Goal: Task Accomplishment & Management: Use online tool/utility

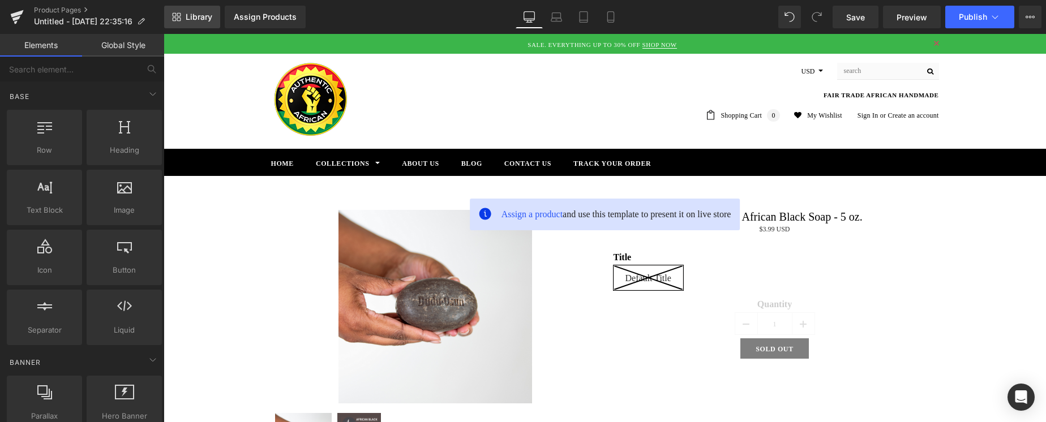
click at [172, 20] on icon at bounding box center [176, 16] width 9 height 9
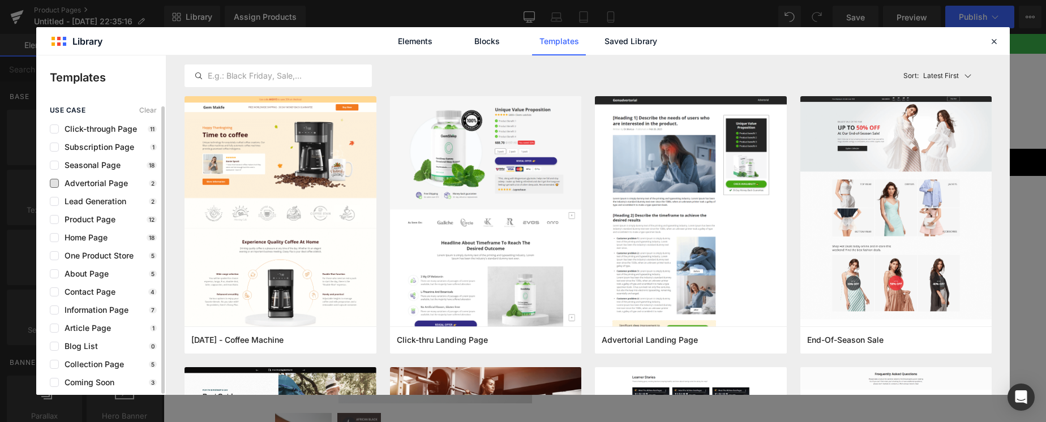
scroll to position [1, 0]
click at [87, 184] on span "Advertorial Page" at bounding box center [93, 182] width 69 height 9
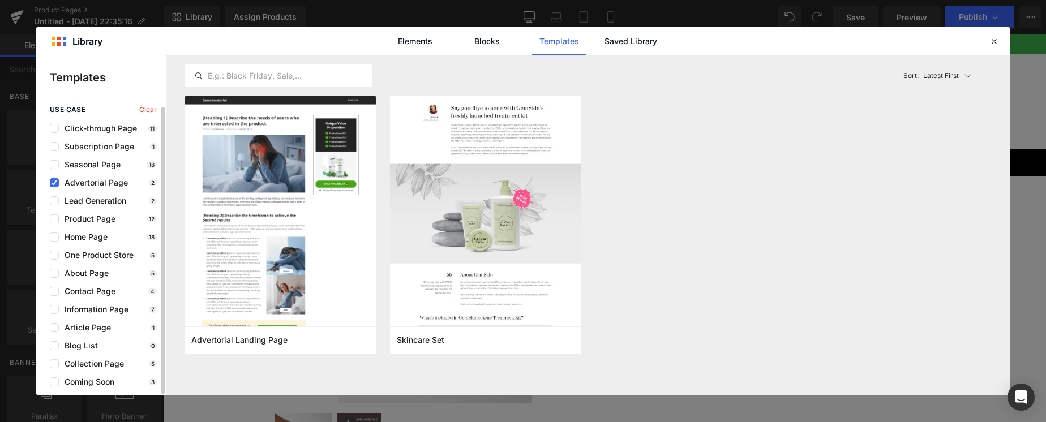
scroll to position [0, 0]
click at [79, 181] on span "Advertorial Page" at bounding box center [93, 182] width 69 height 9
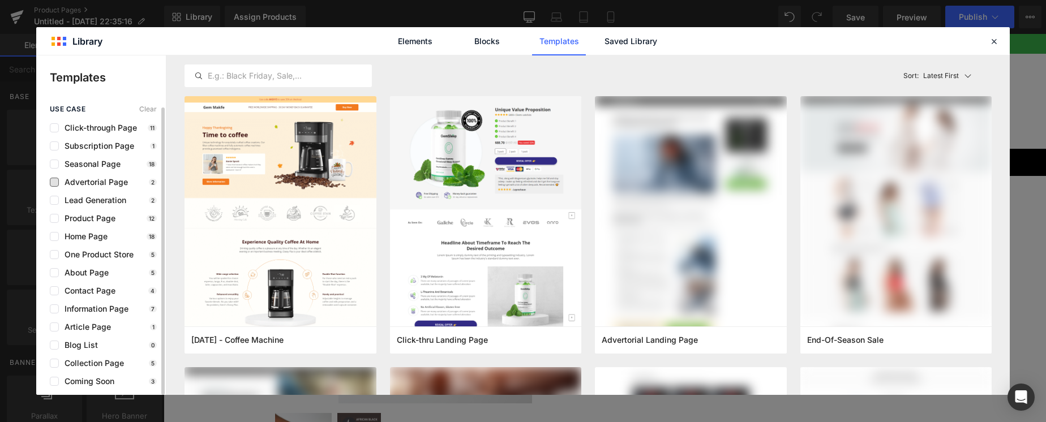
scroll to position [1, 0]
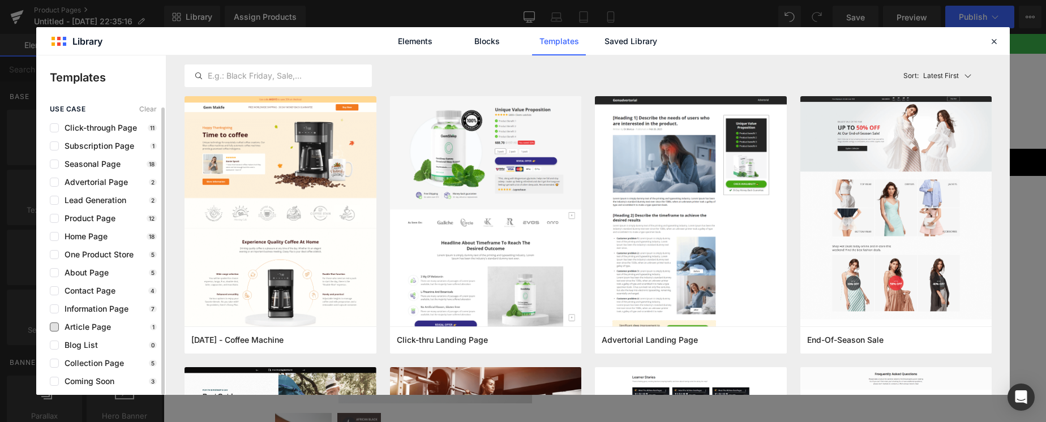
click at [84, 325] on span "Article Page" at bounding box center [85, 327] width 52 height 9
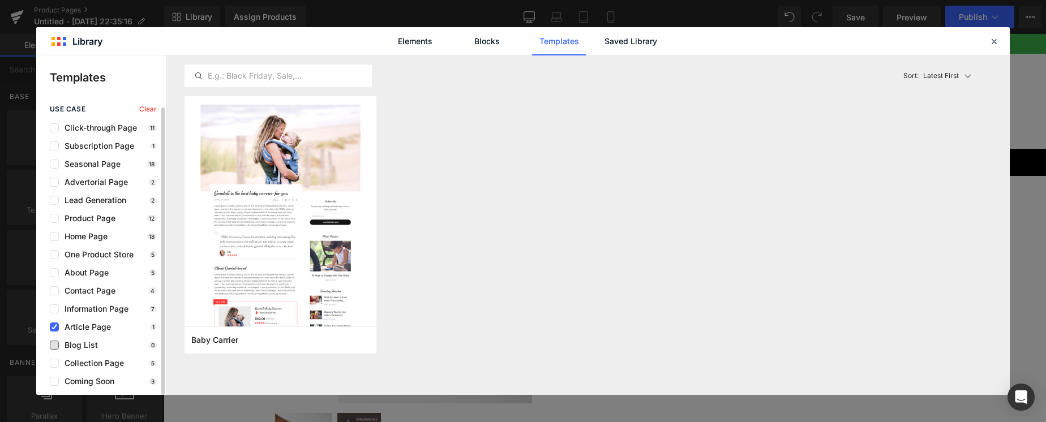
click at [79, 346] on span "Blog List" at bounding box center [78, 345] width 39 height 9
click at [74, 327] on span "Article Page" at bounding box center [85, 328] width 52 height 9
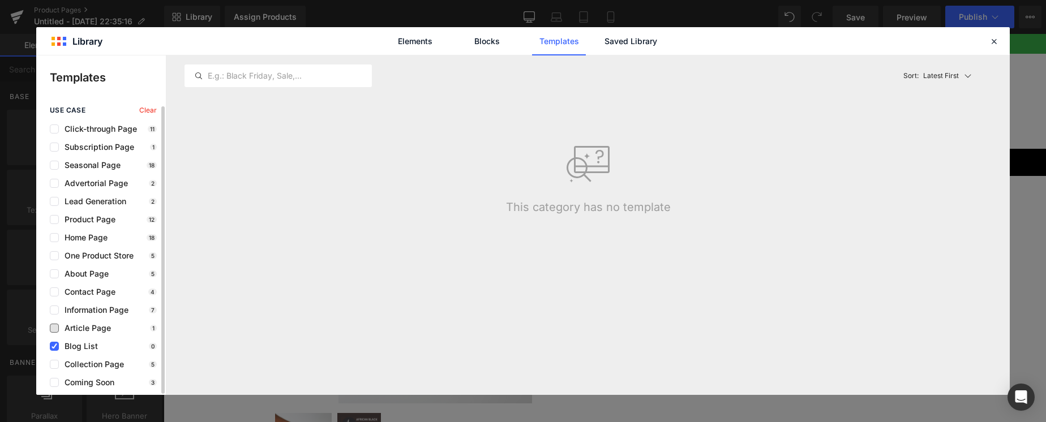
click at [74, 328] on span "Article Page" at bounding box center [85, 328] width 52 height 9
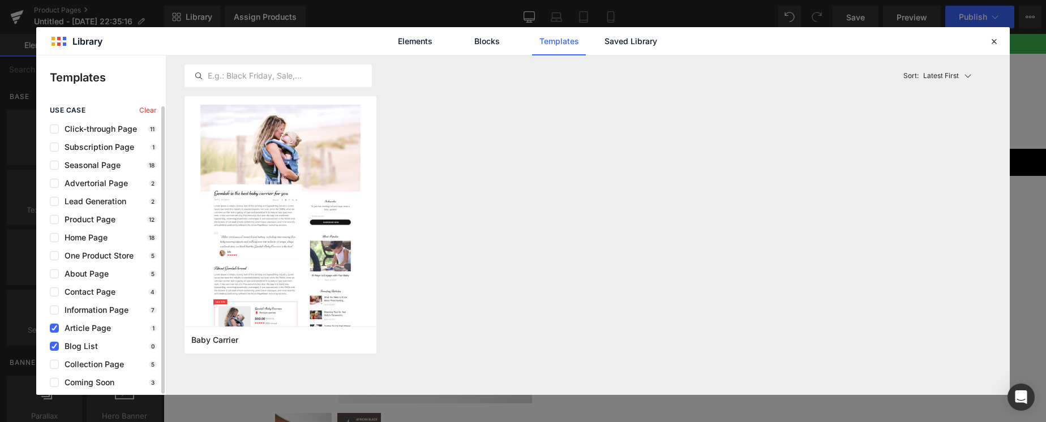
click at [76, 346] on span "Blog List" at bounding box center [78, 346] width 39 height 9
click at [83, 328] on span "Article Page" at bounding box center [85, 328] width 52 height 9
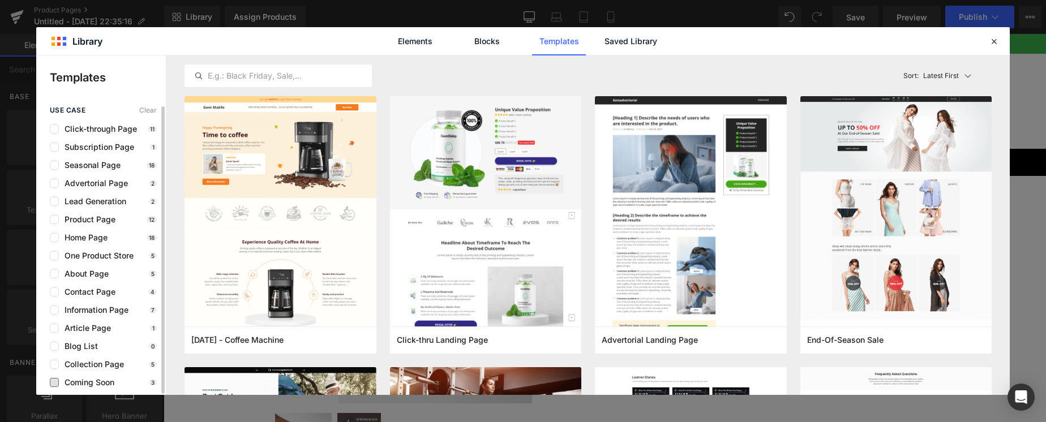
click at [85, 378] on span "Coming Soon" at bounding box center [86, 382] width 55 height 9
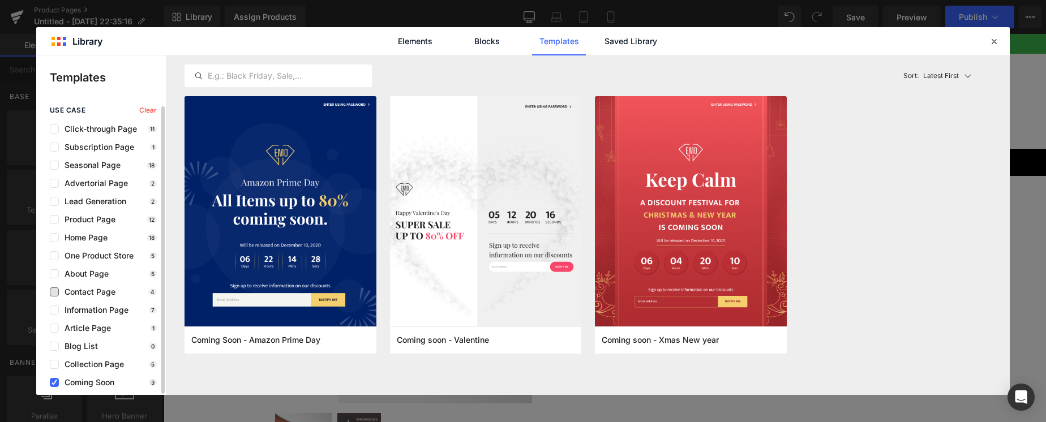
click at [95, 289] on span "Contact Page" at bounding box center [87, 291] width 57 height 9
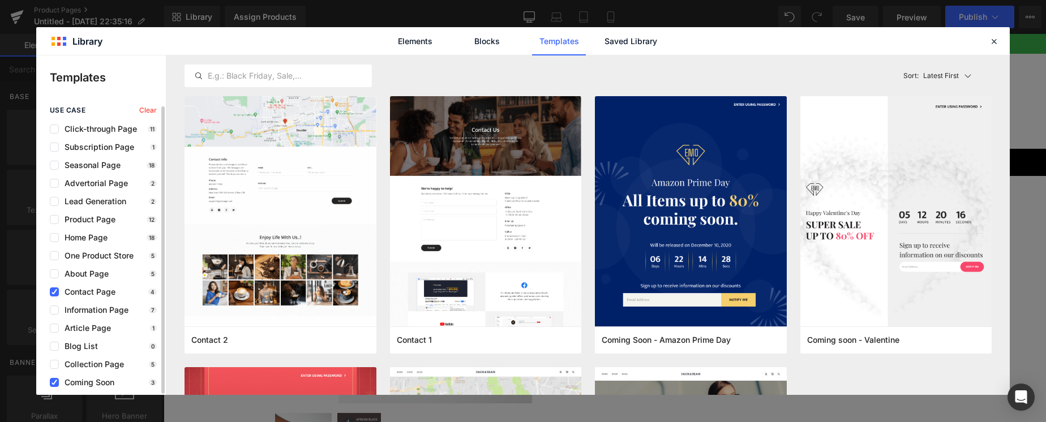
click at [70, 385] on span "Coming Soon" at bounding box center [86, 382] width 55 height 9
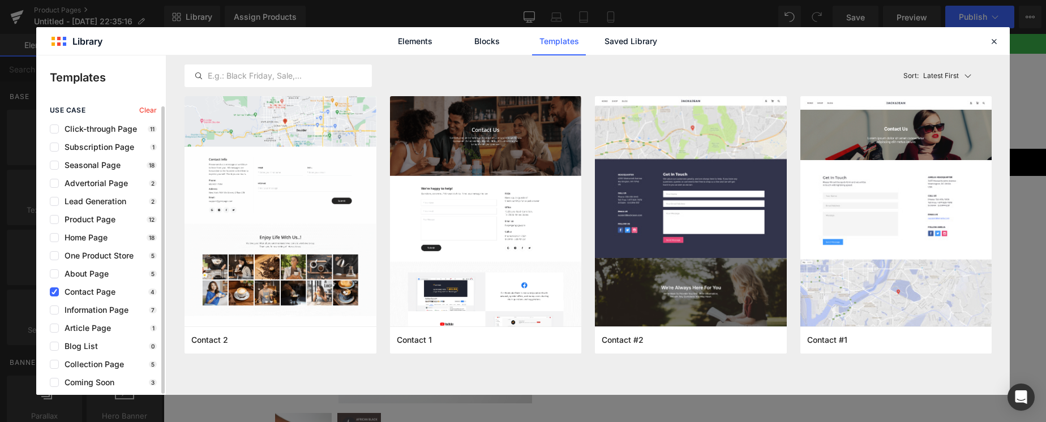
click at [82, 290] on span "Contact Page" at bounding box center [87, 291] width 57 height 9
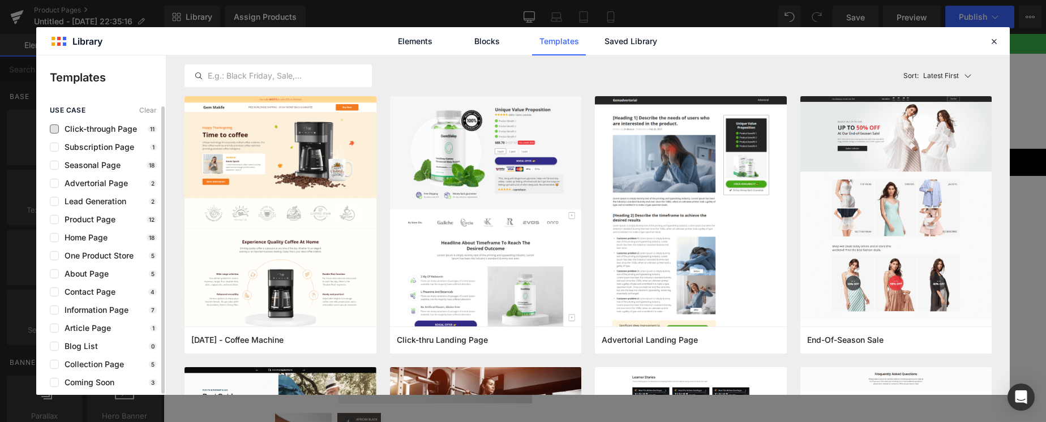
click at [99, 128] on span "Click-through Page" at bounding box center [98, 128] width 78 height 9
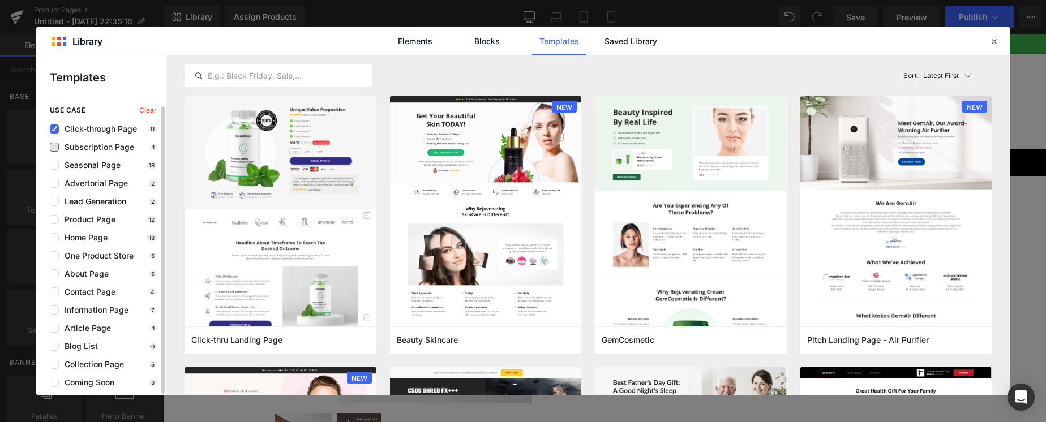
click at [94, 149] on span "Subscription Page" at bounding box center [96, 147] width 75 height 9
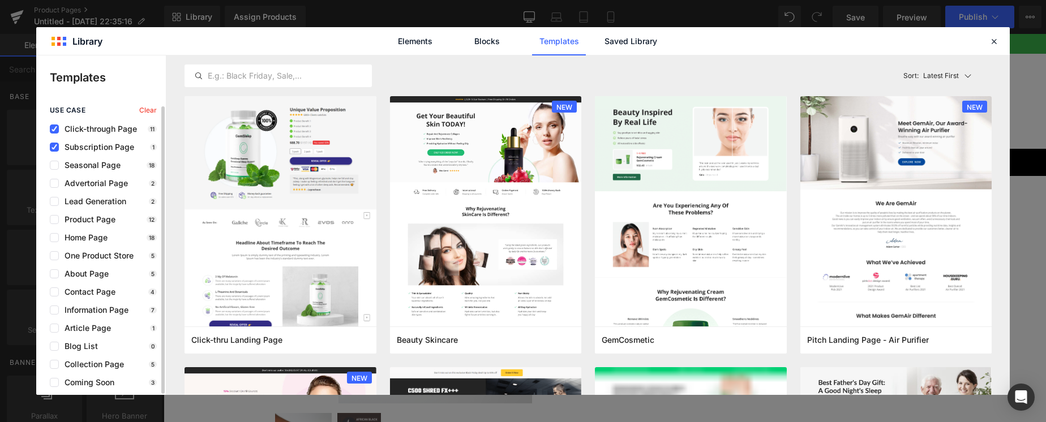
click at [0, 0] on div "use case Clear Click-through Page 11 Subscription Page 1 Seasonal Page 18 Adver…" at bounding box center [0, 0] width 0 height 0
click at [75, 130] on span "Click-through Page" at bounding box center [98, 128] width 78 height 9
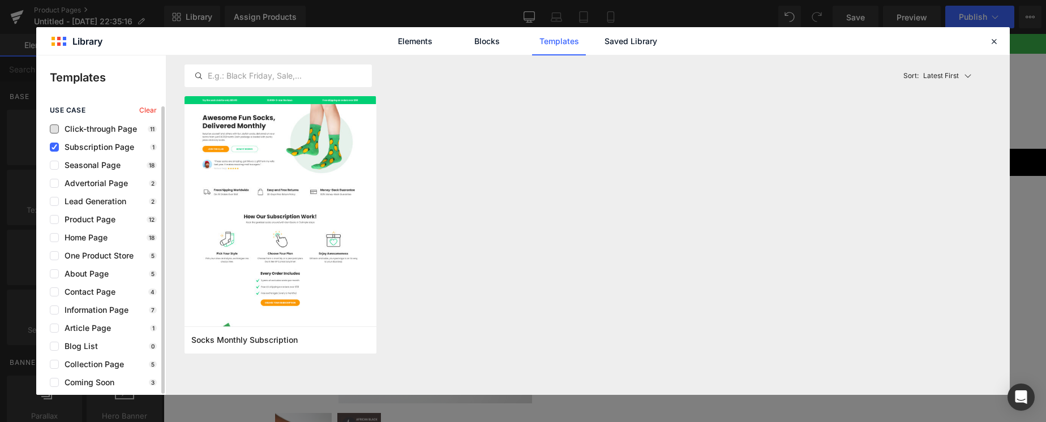
drag, startPoint x: 80, startPoint y: 143, endPoint x: 78, endPoint y: 126, distance: 16.5
click at [80, 143] on span "Subscription Page" at bounding box center [96, 147] width 75 height 9
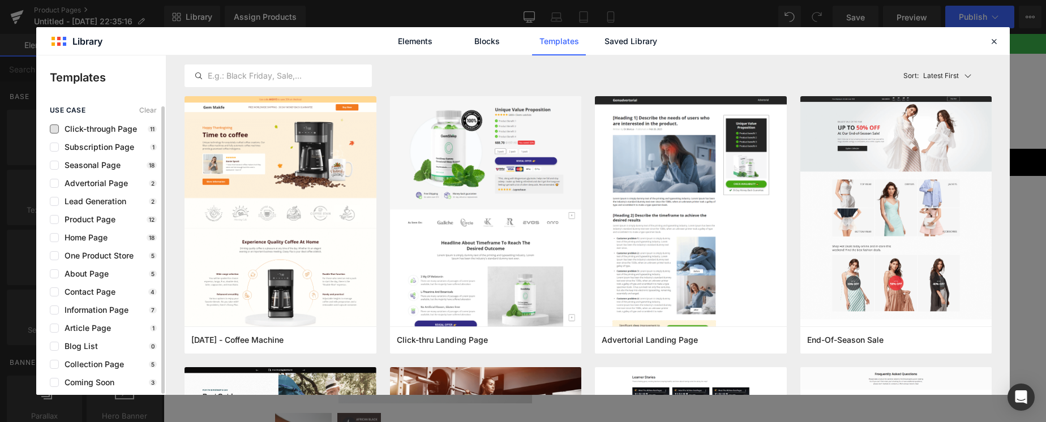
click at [78, 124] on span "Click-through Page" at bounding box center [98, 128] width 78 height 9
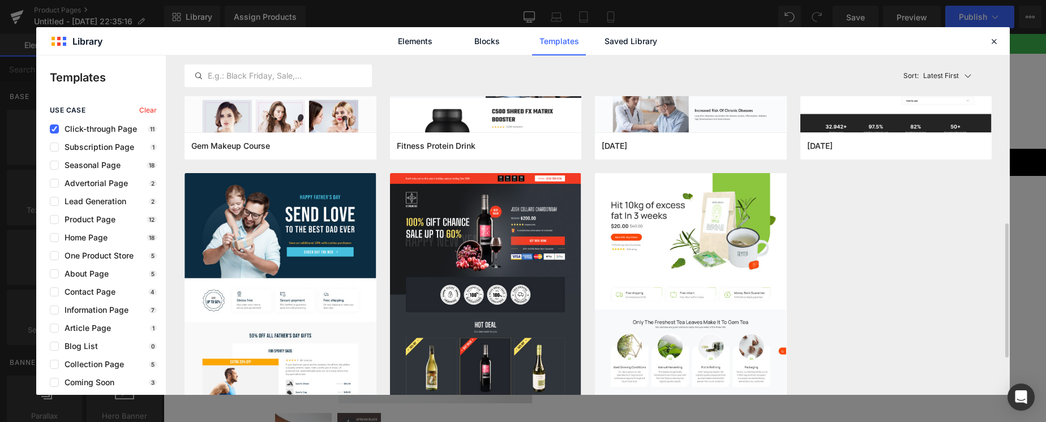
scroll to position [465, 0]
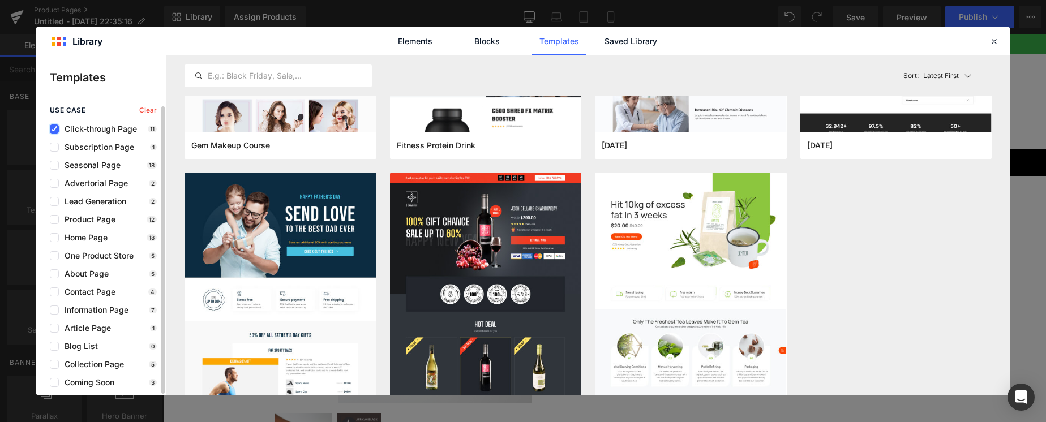
click at [54, 129] on icon at bounding box center [54, 129] width 6 height 0
click at [54, 129] on input "checkbox" at bounding box center [54, 129] width 0 height 0
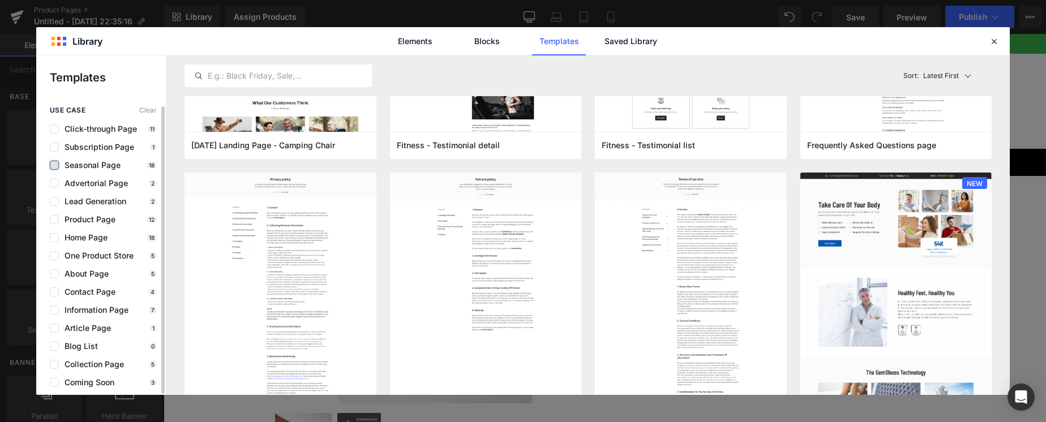
click at [55, 164] on label at bounding box center [54, 165] width 9 height 9
click at [54, 165] on input "checkbox" at bounding box center [54, 165] width 0 height 0
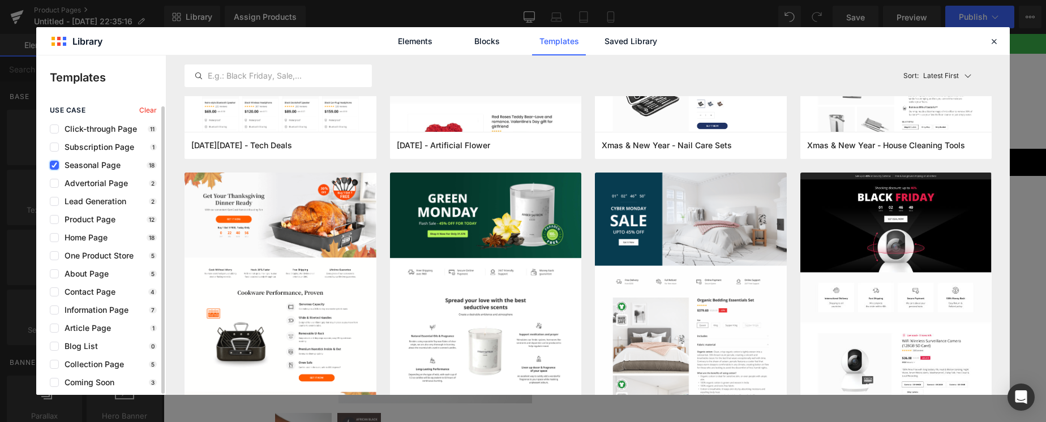
click at [55, 165] on icon at bounding box center [54, 165] width 6 height 0
click at [54, 165] on input "checkbox" at bounding box center [54, 165] width 0 height 0
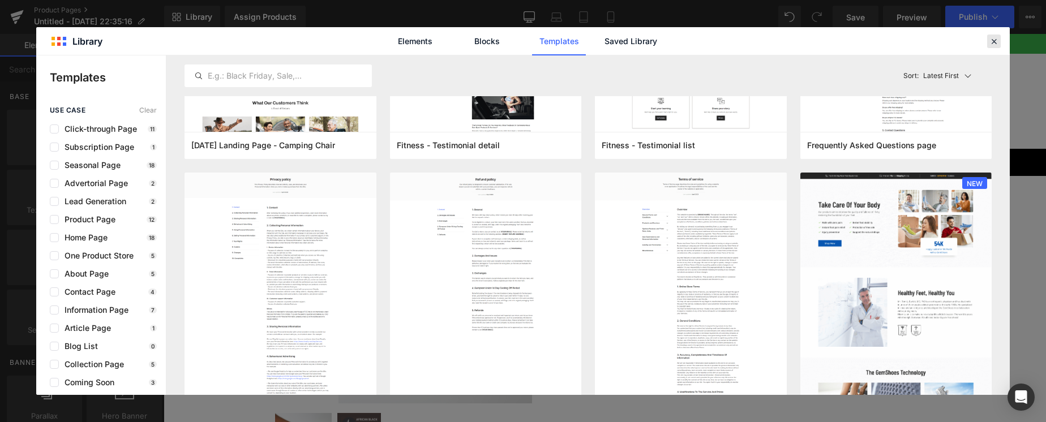
click at [994, 42] on icon at bounding box center [994, 41] width 10 height 10
